Goal: Task Accomplishment & Management: Manage account settings

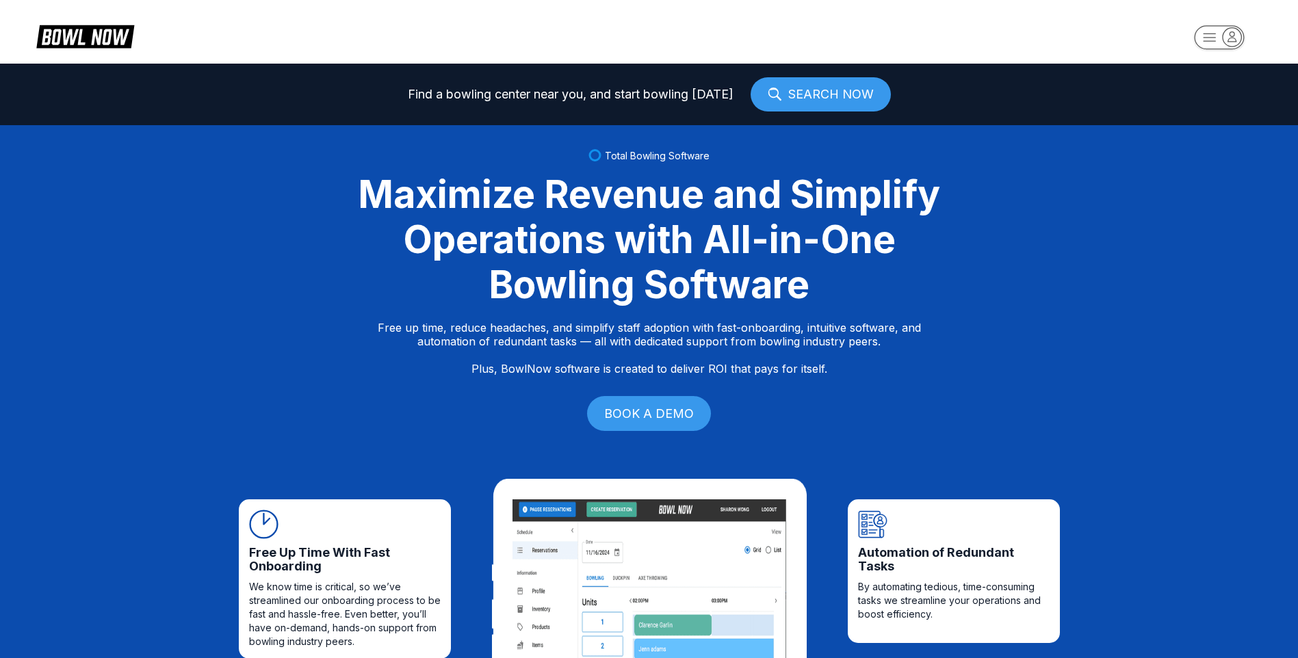
click at [1231, 32] on icon "button" at bounding box center [1232, 36] width 8 height 10
click at [1197, 99] on div "Center Sign In" at bounding box center [1219, 107] width 95 height 24
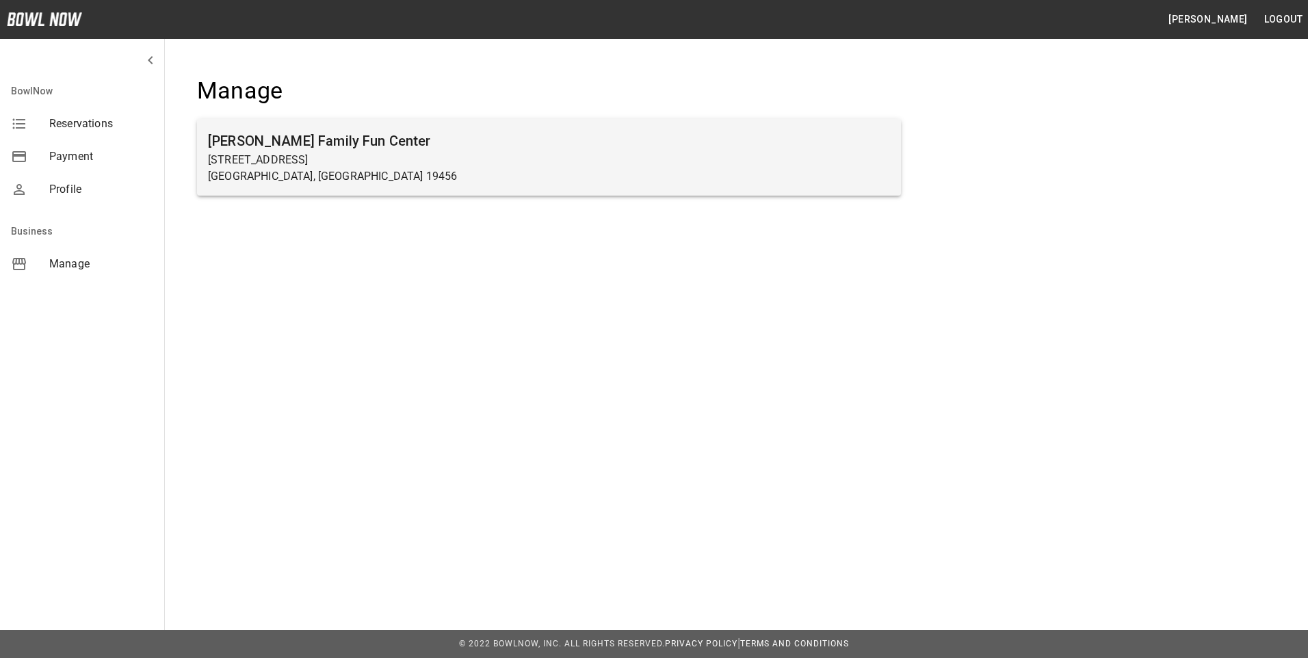
click at [411, 168] on p "[GEOGRAPHIC_DATA], [GEOGRAPHIC_DATA] 19456" at bounding box center [549, 176] width 682 height 16
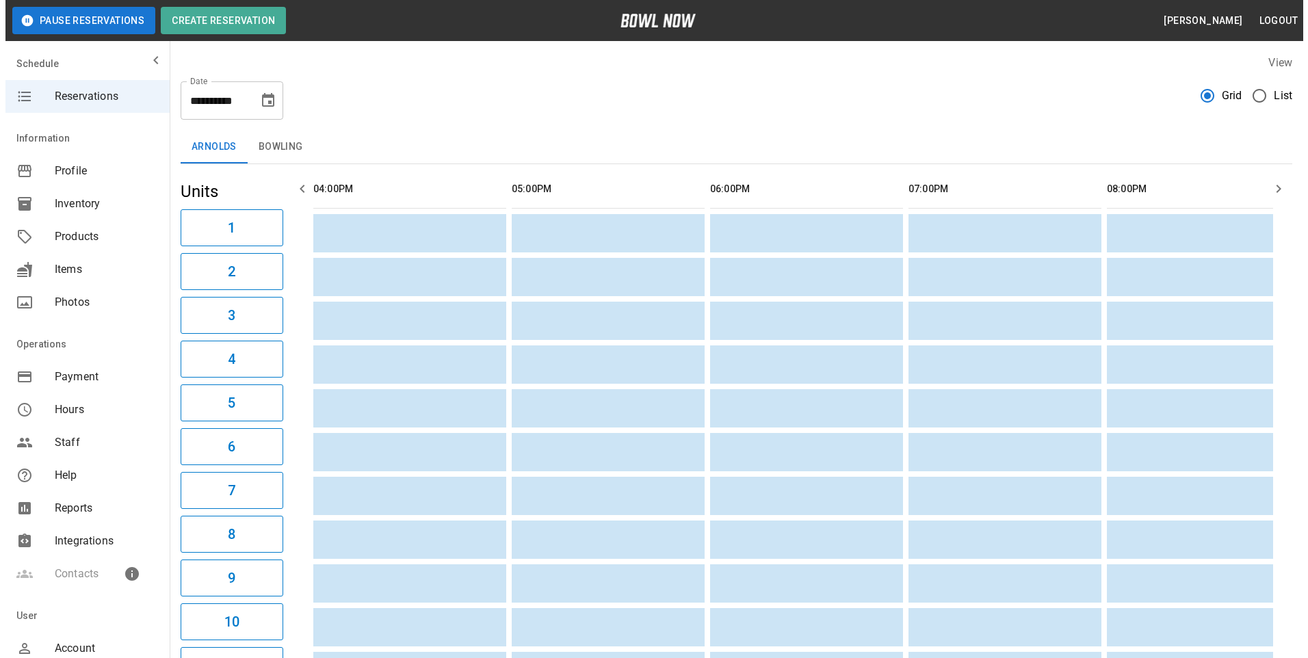
scroll to position [0, 992]
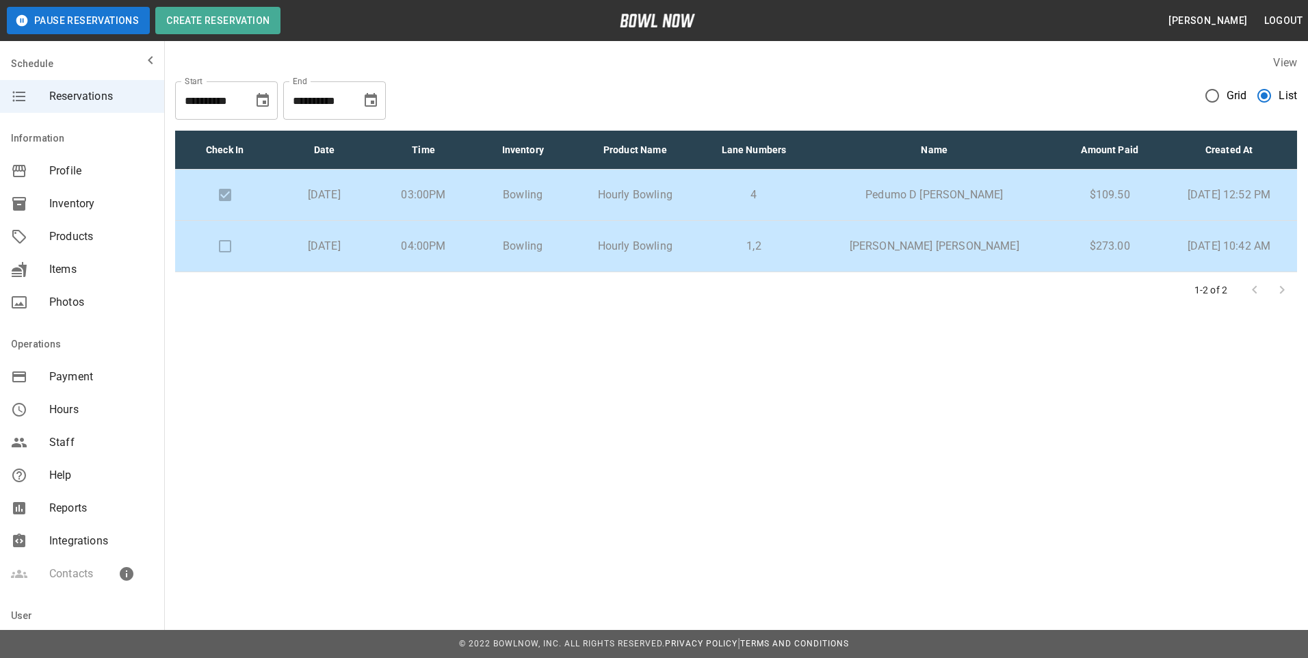
click at [918, 248] on p "John McCabe McCabe" at bounding box center [934, 246] width 226 height 16
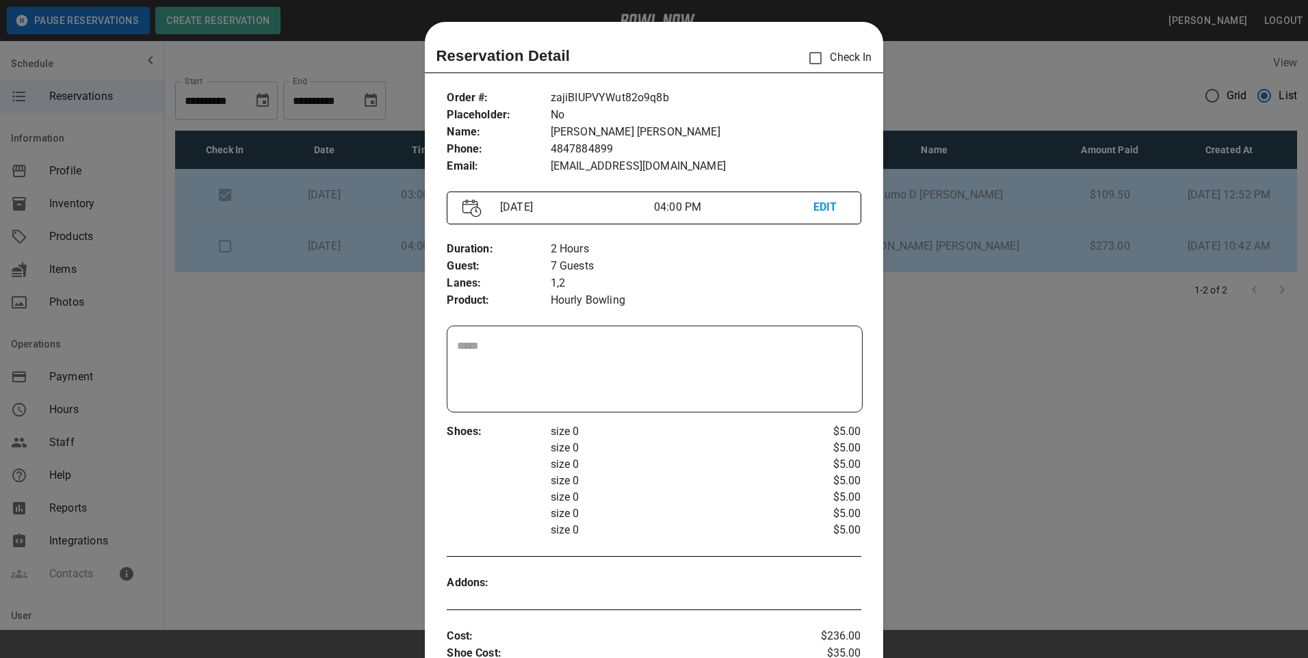
scroll to position [22, 0]
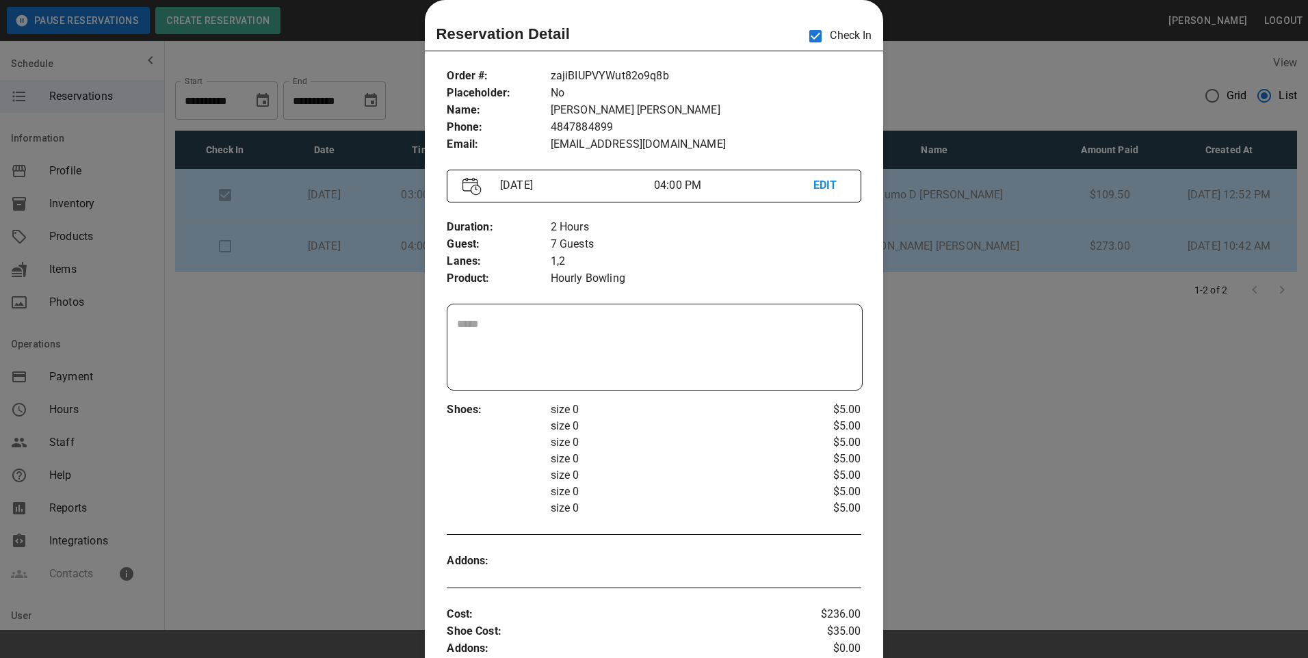
click at [1069, 396] on div at bounding box center [654, 329] width 1308 height 658
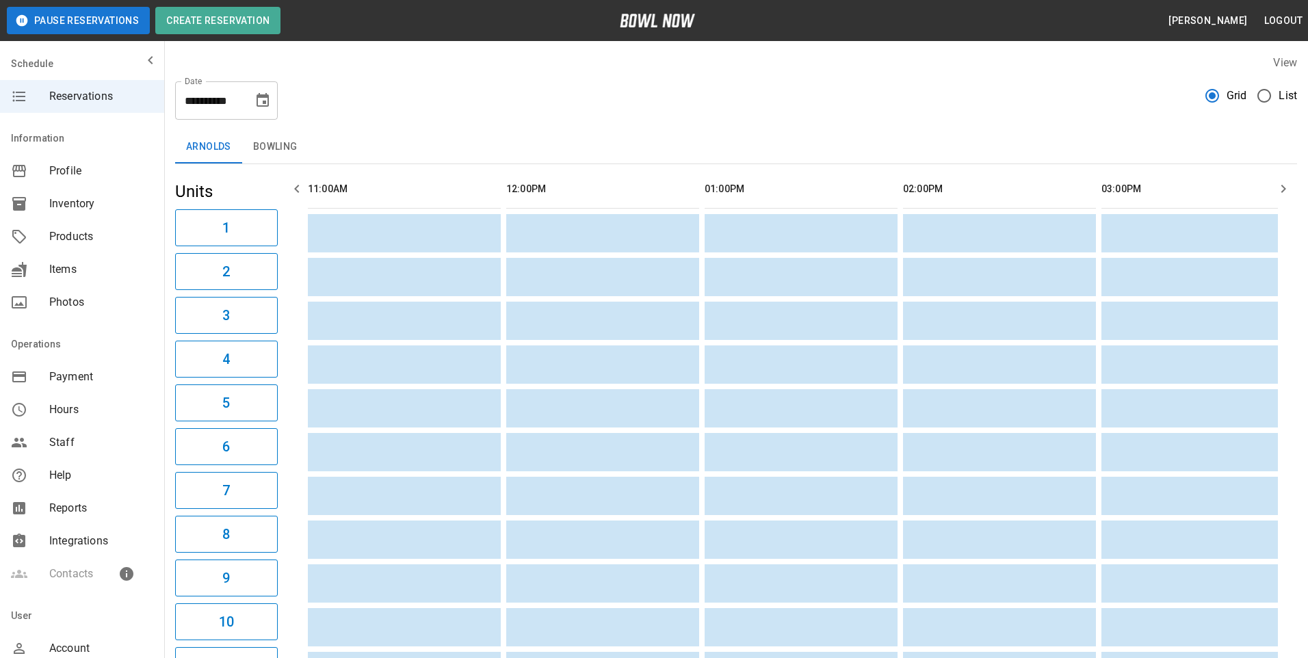
click at [1279, 95] on span "List" at bounding box center [1288, 96] width 18 height 16
